Goal: Find specific page/section: Find specific page/section

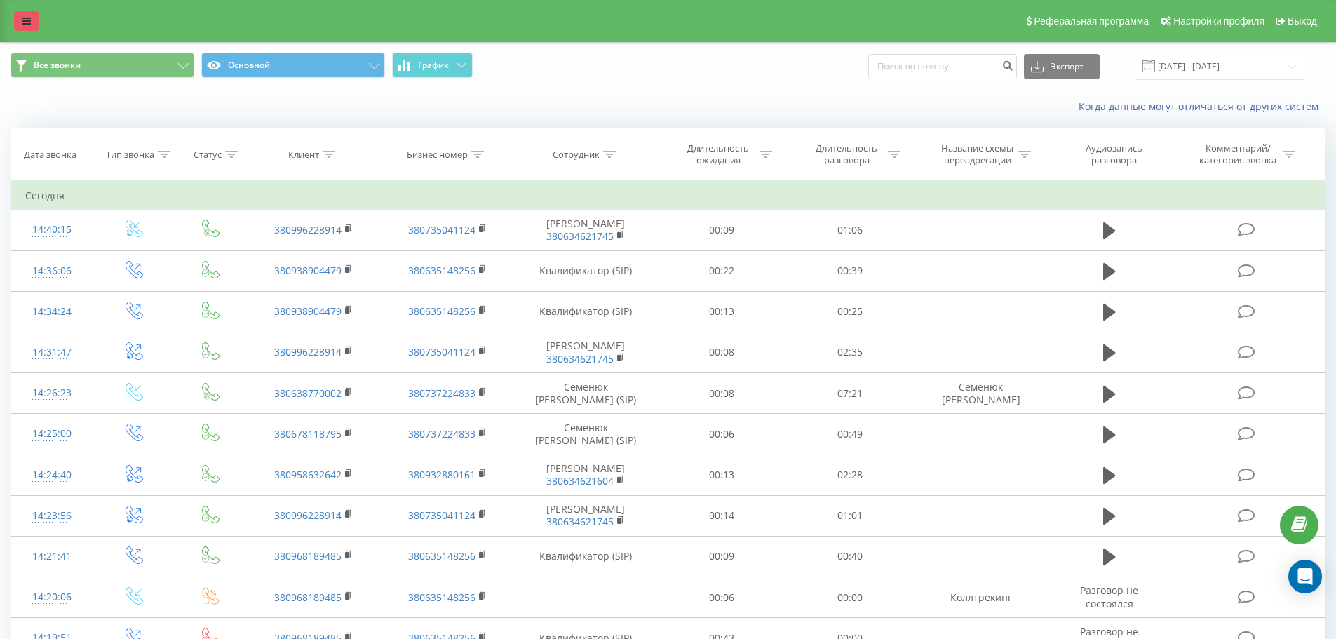
click at [16, 14] on link at bounding box center [26, 21] width 25 height 20
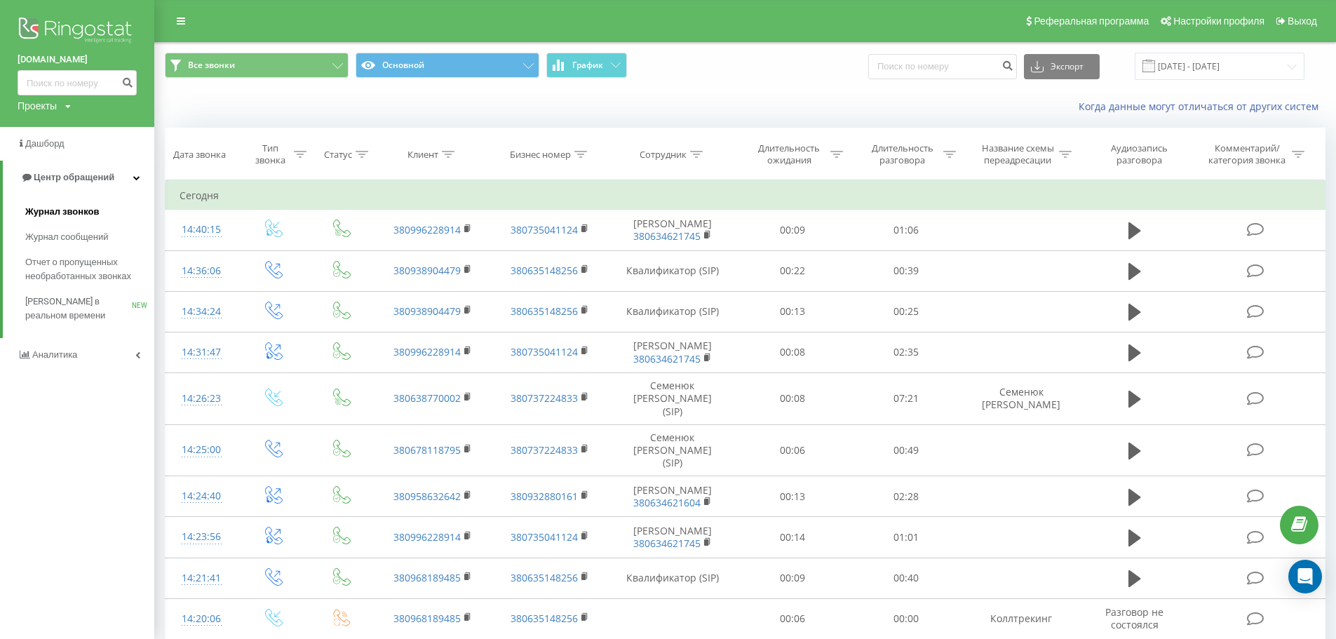
click at [78, 212] on span "Журнал звонков" at bounding box center [62, 212] width 74 height 14
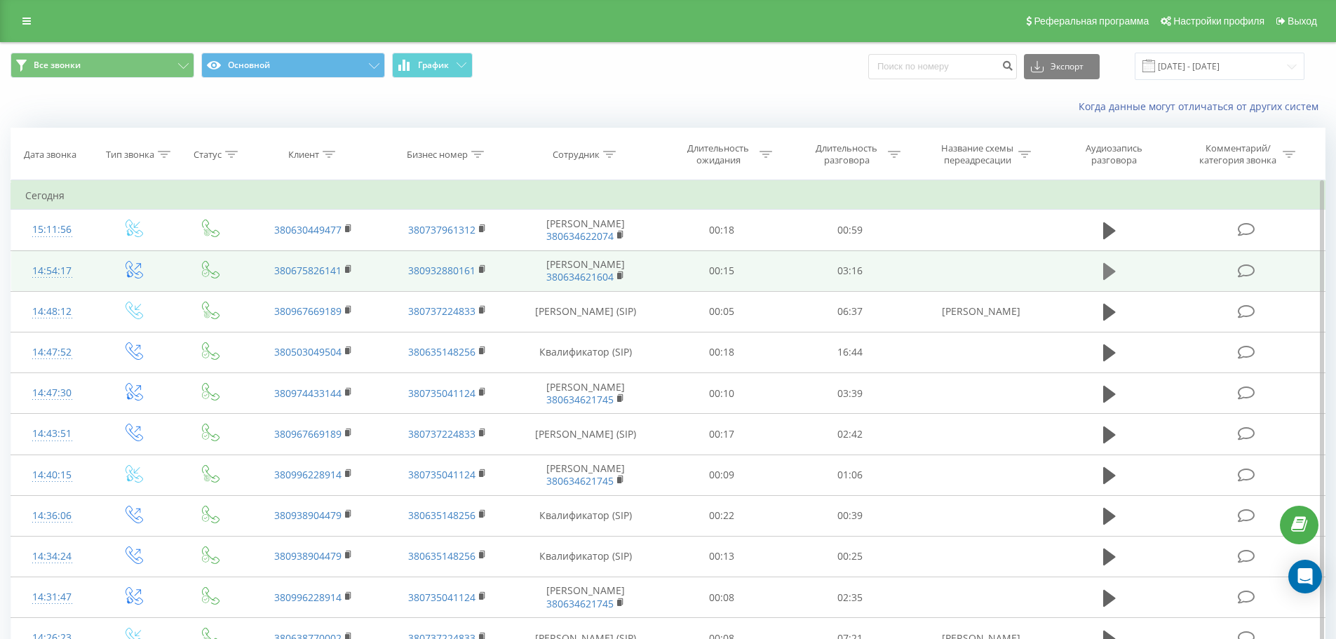
click at [1106, 273] on icon at bounding box center [1109, 271] width 13 height 17
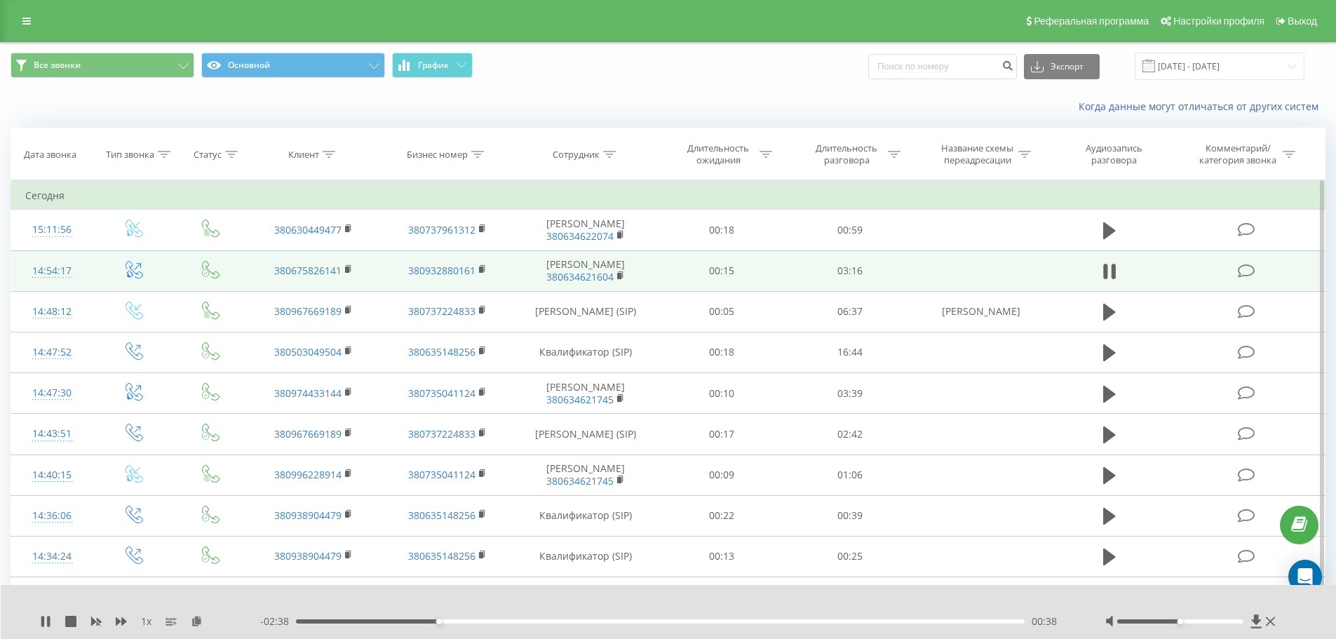
click at [630, 623] on div "00:38" at bounding box center [660, 621] width 729 height 4
click at [537, 621] on div "01:32" at bounding box center [660, 621] width 729 height 4
click at [22, 15] on link at bounding box center [26, 21] width 25 height 20
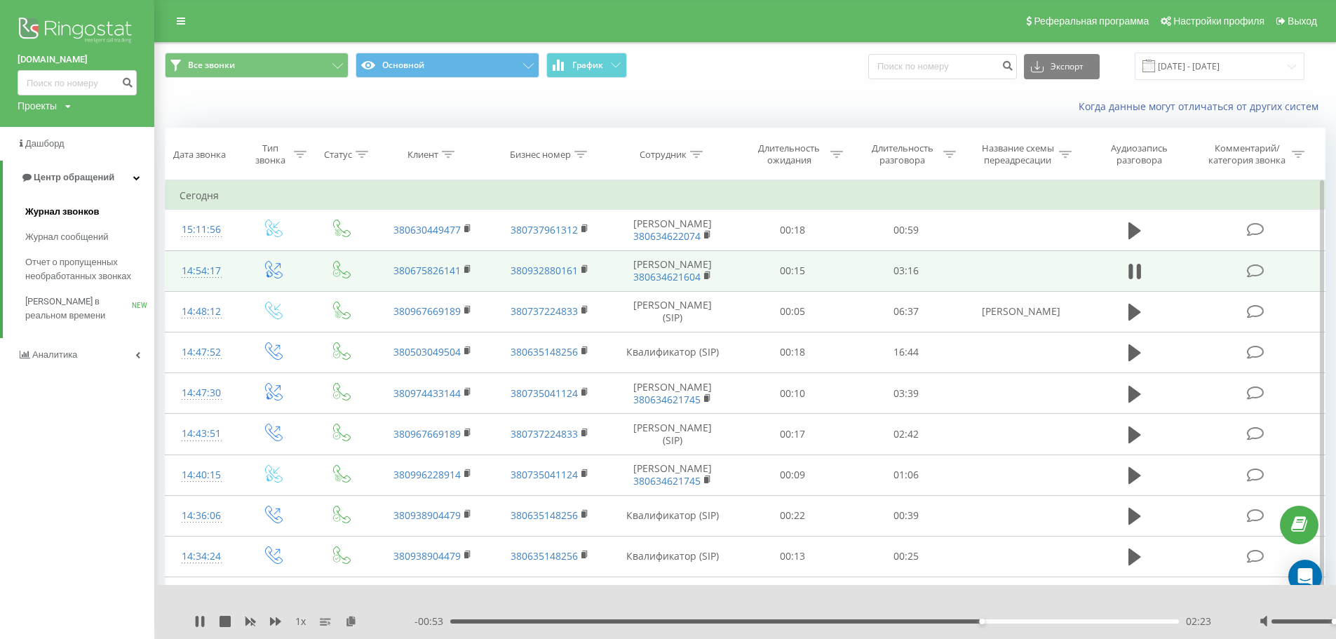
click at [57, 216] on span "Журнал звонков" at bounding box center [62, 212] width 74 height 14
